Goal: Download file/media

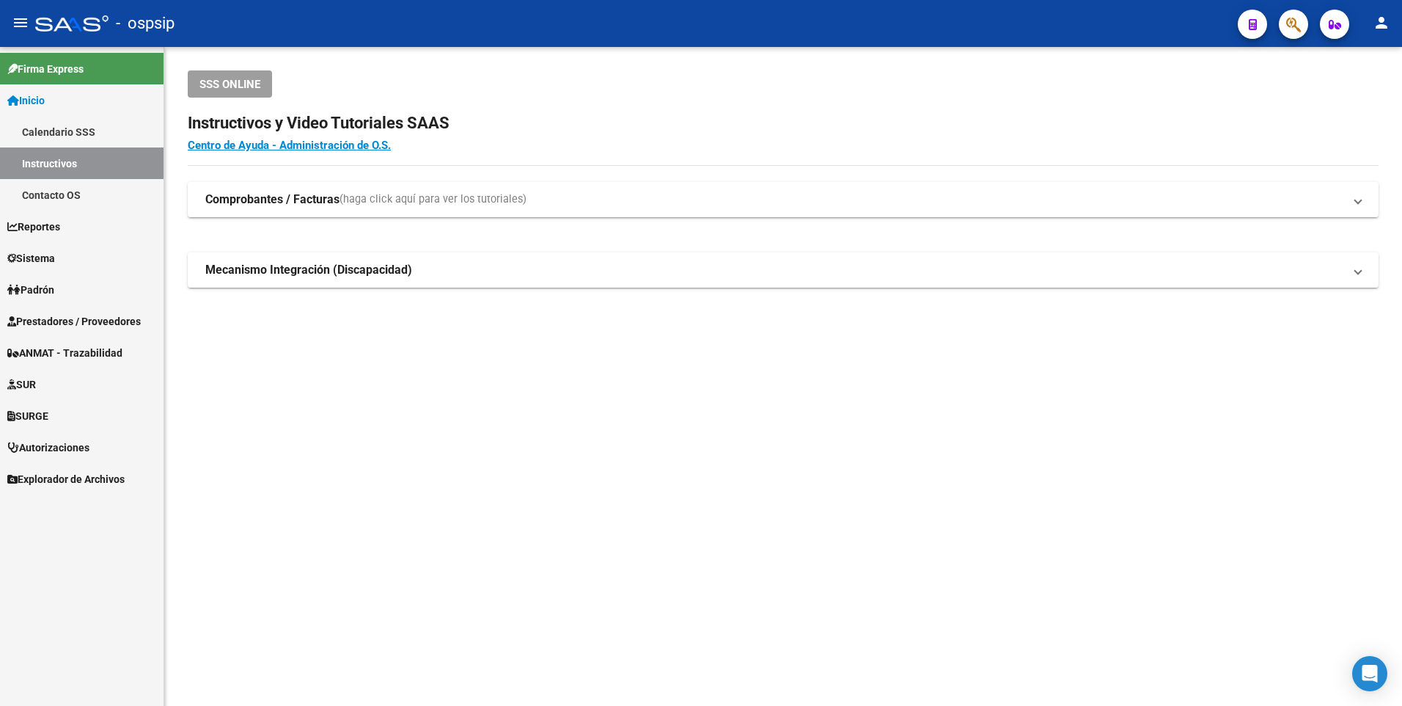
click at [65, 322] on span "Prestadores / Proveedores" at bounding box center [73, 321] width 133 height 16
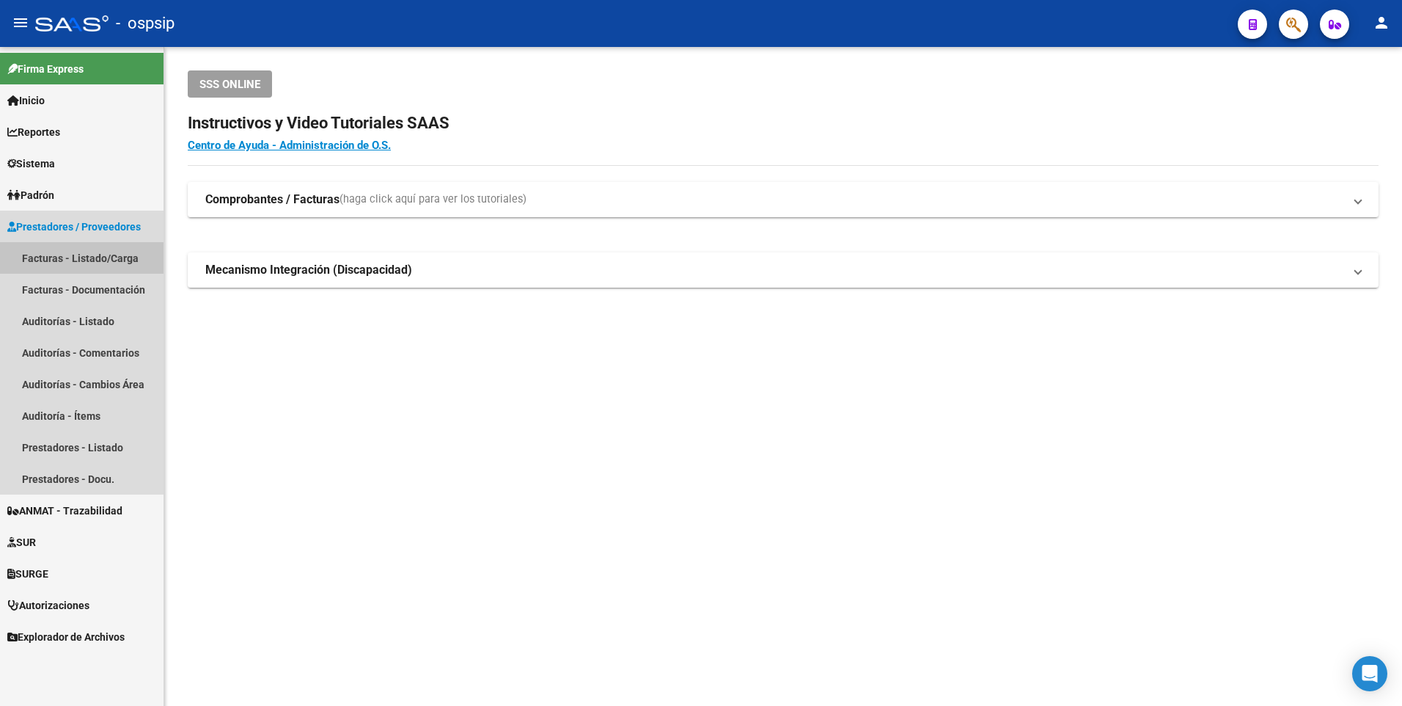
click at [62, 257] on link "Facturas - Listado/Carga" at bounding box center [82, 258] width 164 height 32
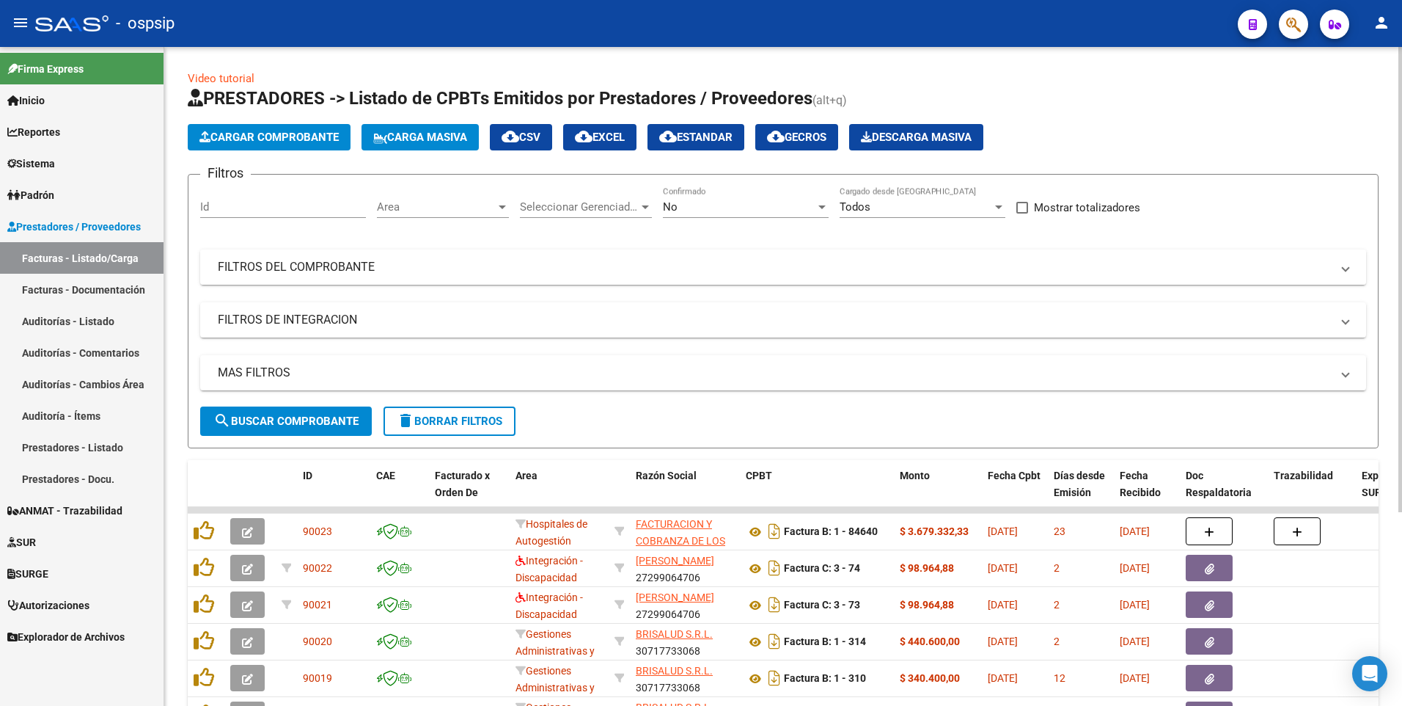
click at [259, 282] on mat-expansion-panel-header "FILTROS DEL COMPROBANTE" at bounding box center [783, 266] width 1166 height 35
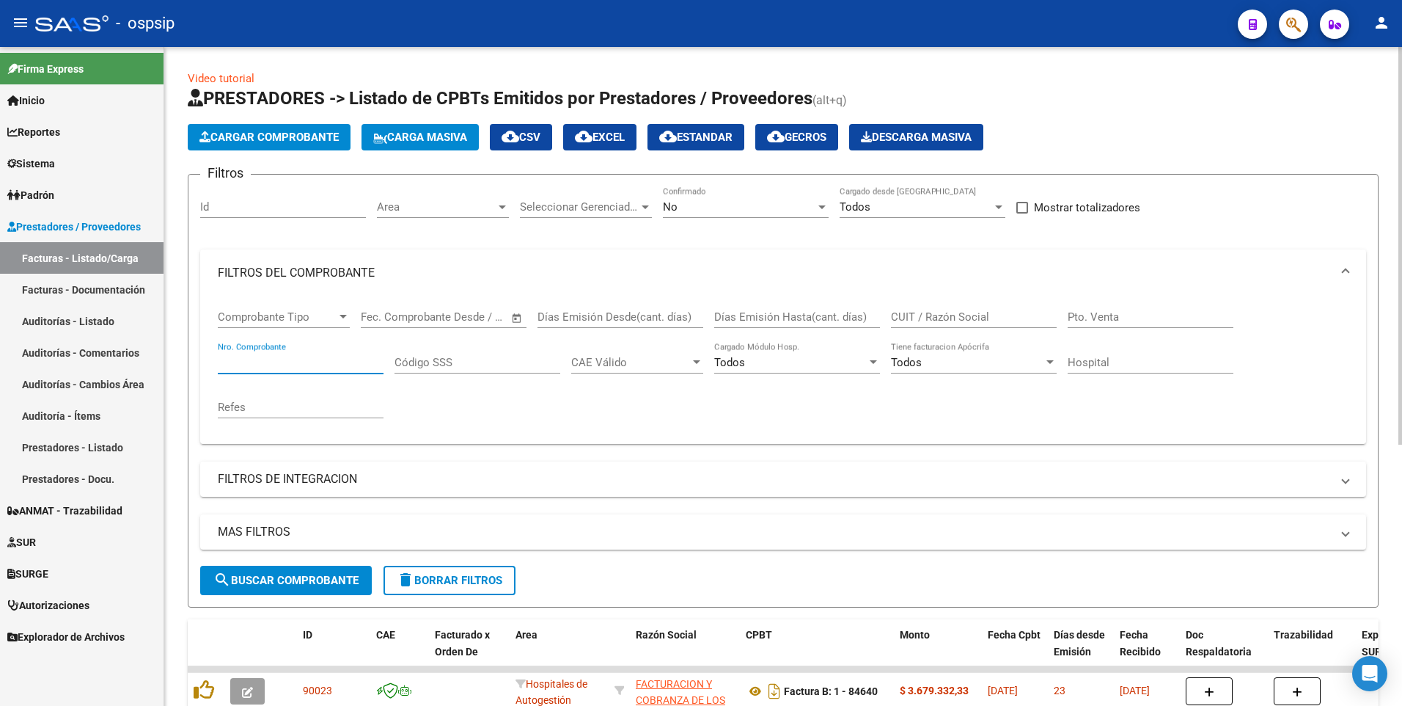
click at [263, 359] on input "Nro. Comprobante" at bounding box center [301, 362] width 166 height 13
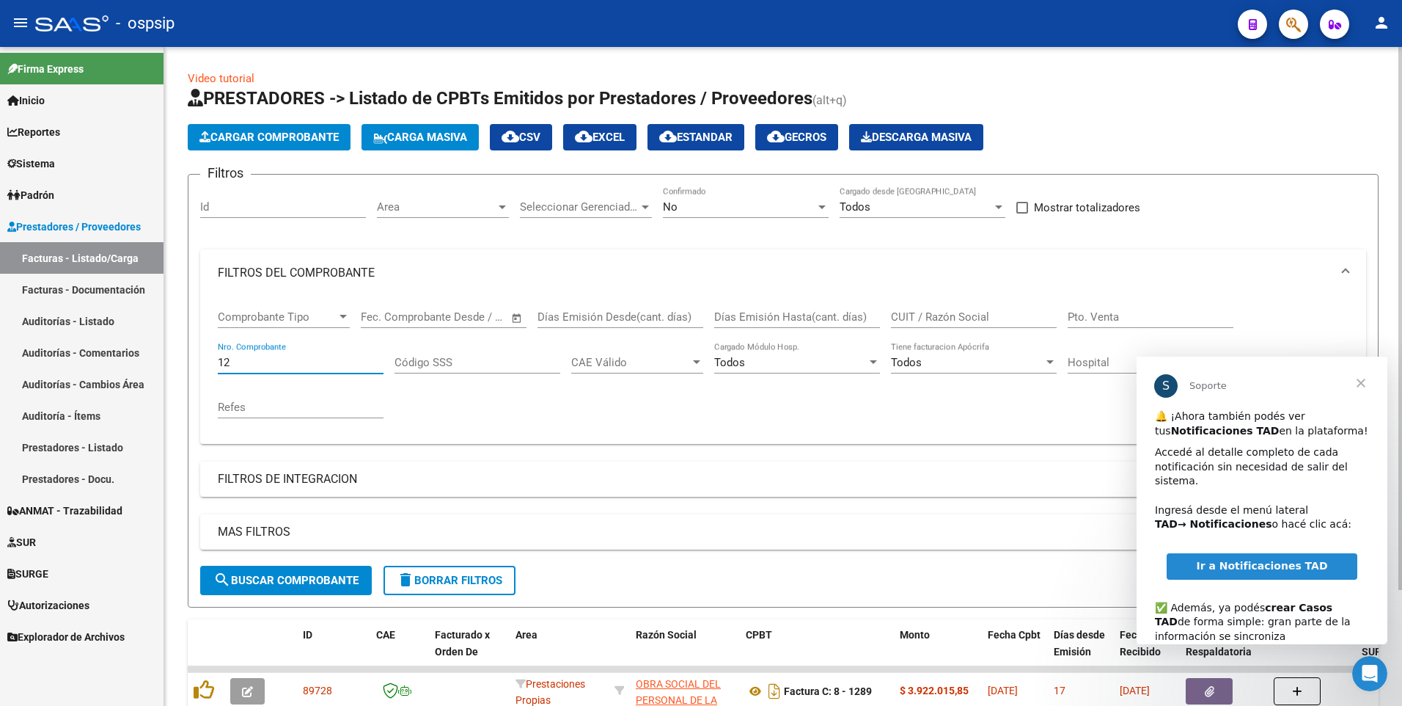
click at [276, 359] on input "12" at bounding box center [301, 362] width 166 height 13
type input "1289"
click at [1358, 379] on span "Cerrar" at bounding box center [1361, 382] width 53 height 53
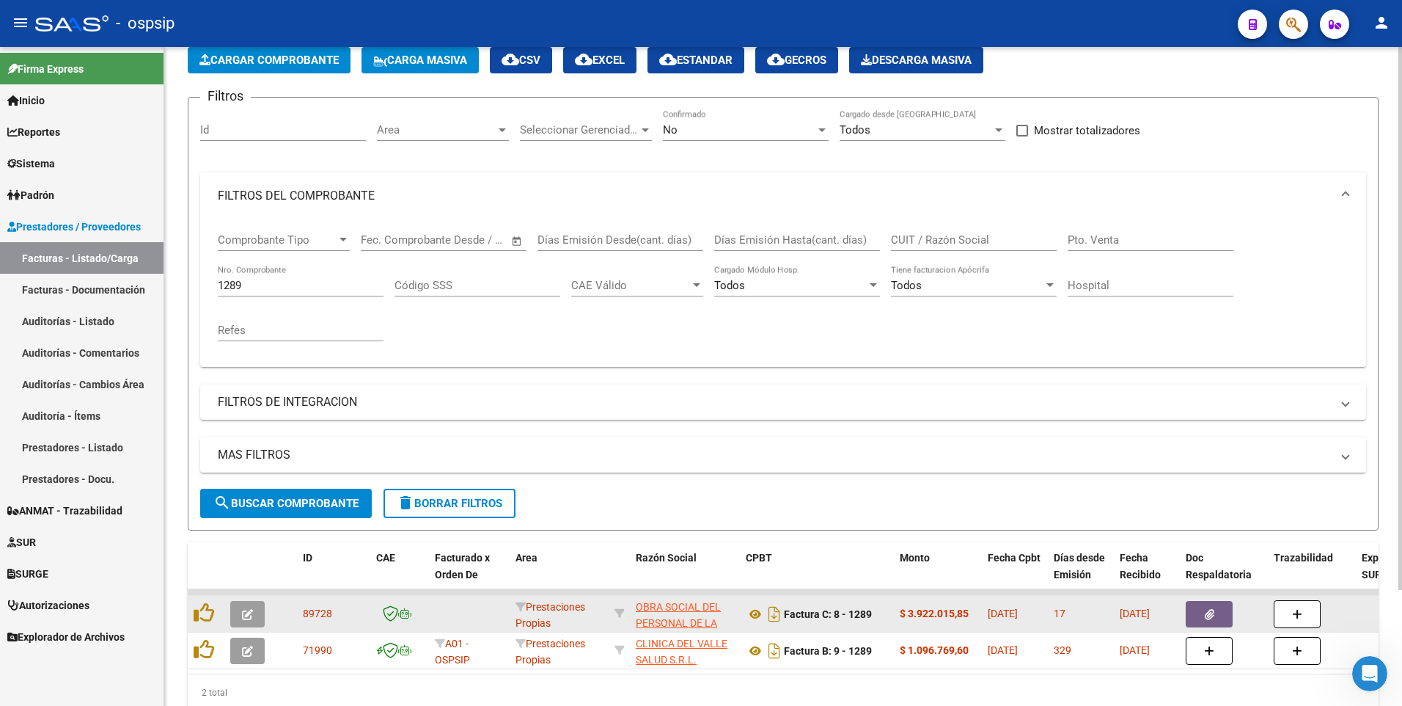
scroll to position [140, 0]
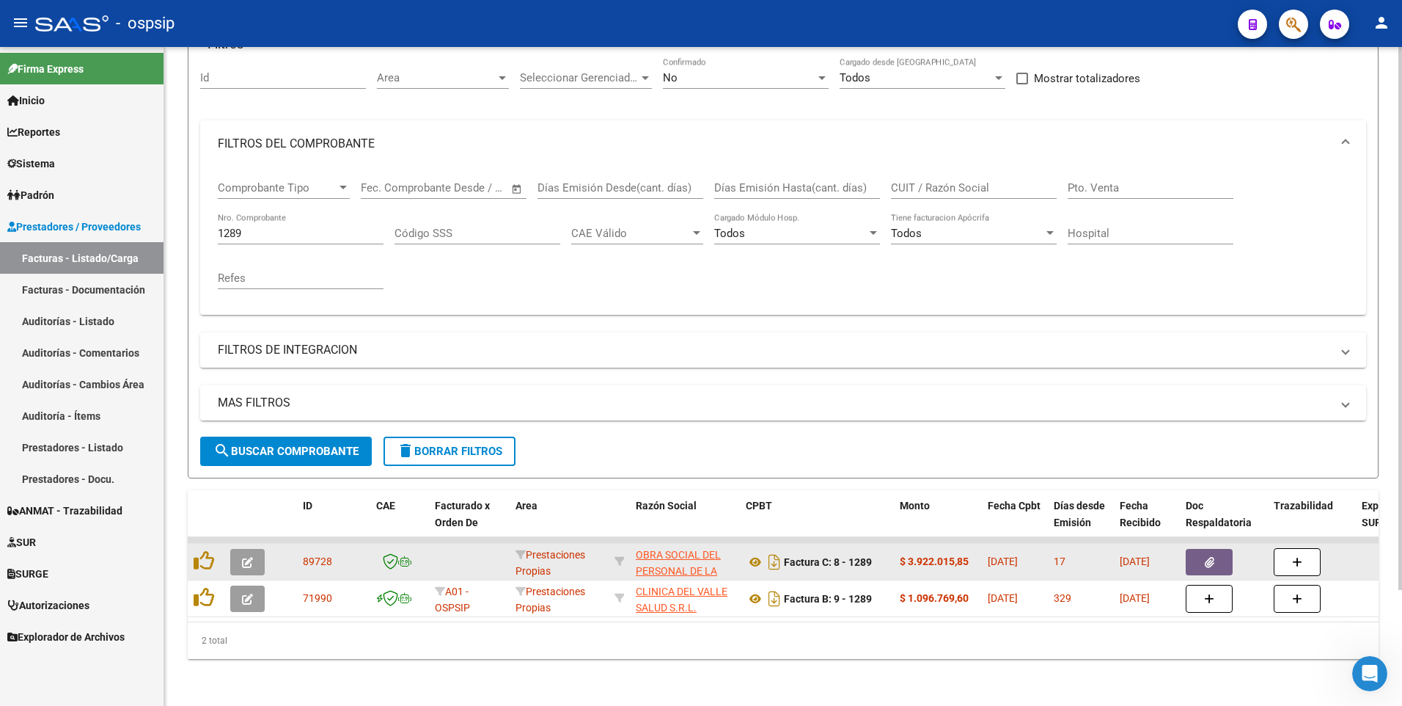
click at [1196, 549] on button "button" at bounding box center [1209, 562] width 47 height 26
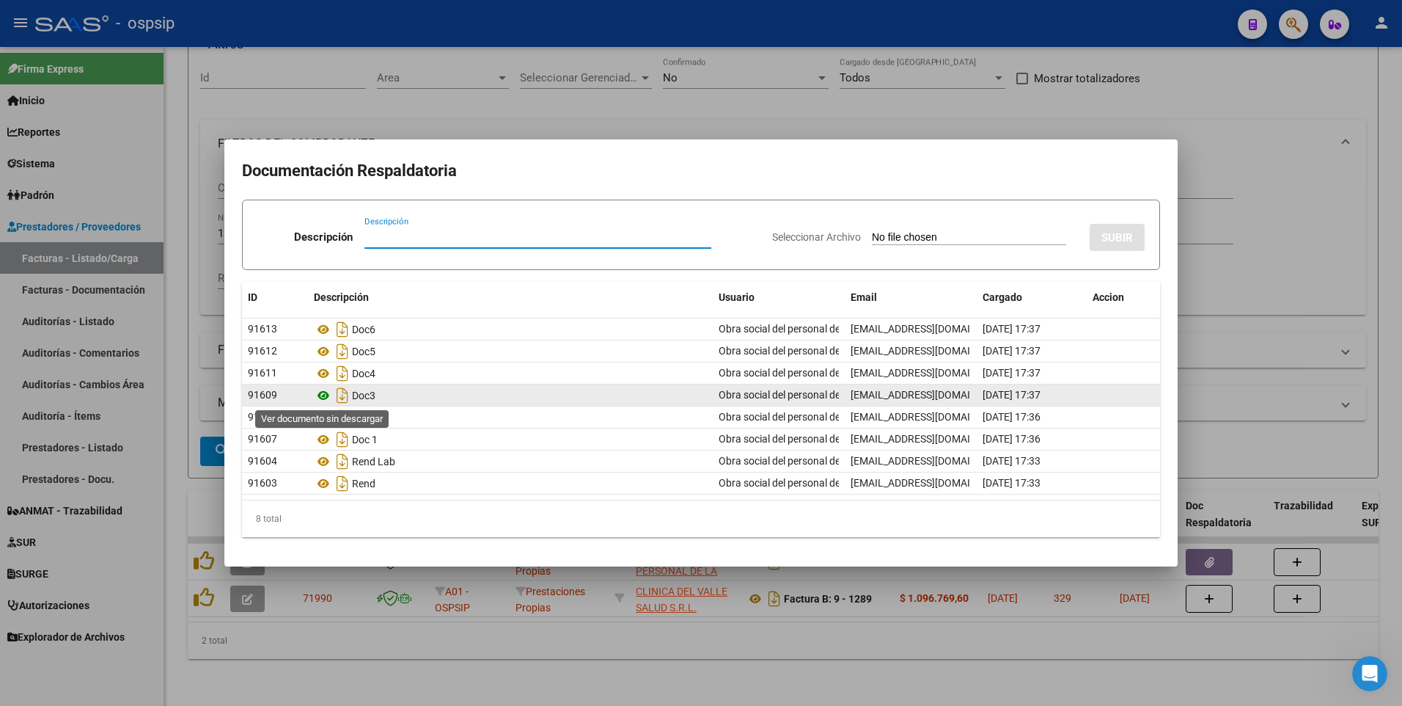
click at [326, 393] on icon at bounding box center [323, 395] width 19 height 18
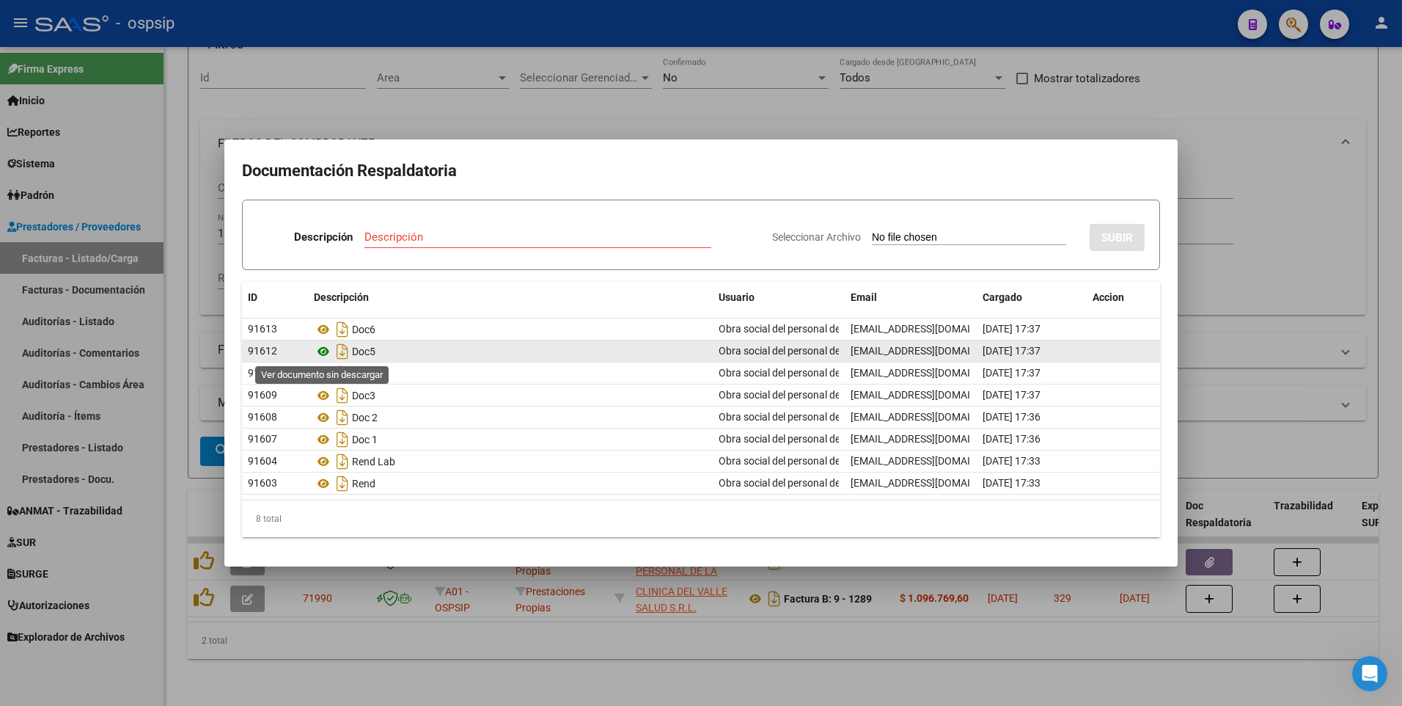
click at [321, 347] on icon at bounding box center [323, 351] width 19 height 18
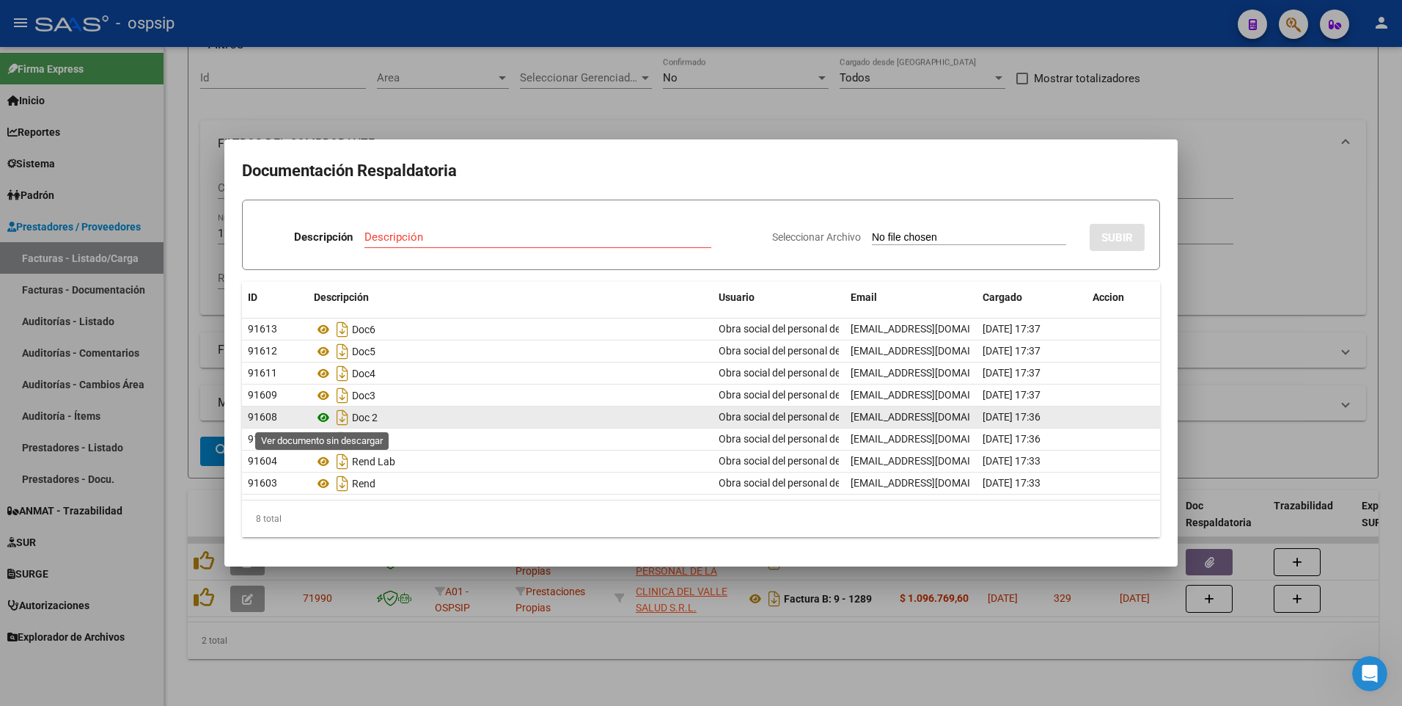
click at [321, 416] on icon at bounding box center [323, 418] width 19 height 18
